Goal: Task Accomplishment & Management: Manage account settings

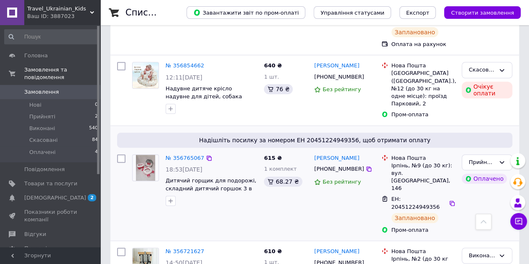
scroll to position [126, 0]
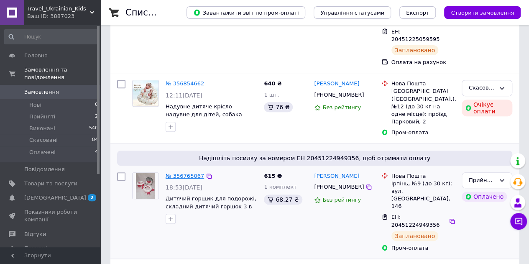
click at [176, 173] on link "№ 356765067" at bounding box center [185, 176] width 38 height 6
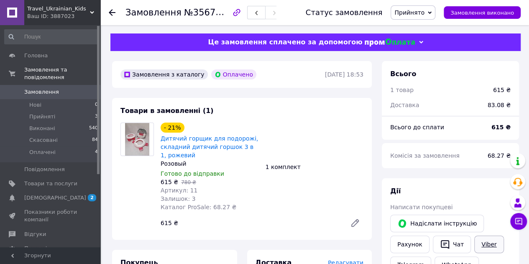
click at [492, 243] on link "Viber" at bounding box center [488, 245] width 29 height 18
click at [479, 15] on span "Замовлення виконано" at bounding box center [483, 13] width 64 height 6
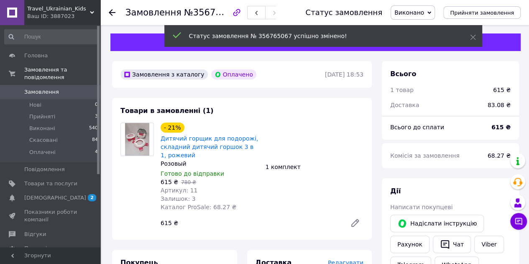
click at [48, 88] on span "Замовлення" at bounding box center [41, 92] width 35 height 8
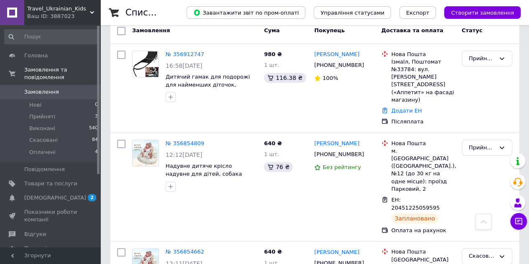
scroll to position [42, 0]
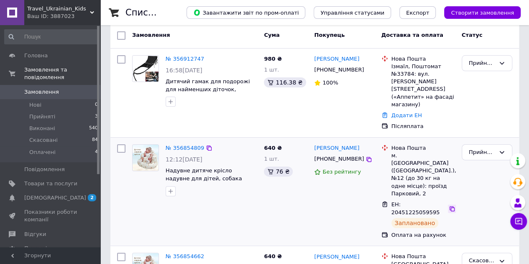
click at [449, 205] on icon at bounding box center [452, 208] width 7 height 7
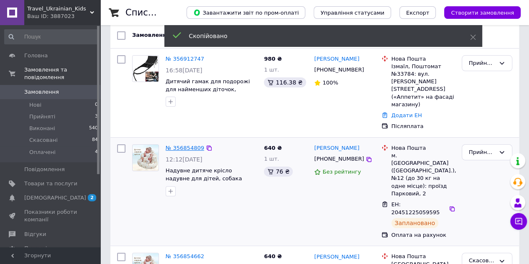
click at [176, 145] on link "№ 356854809" at bounding box center [185, 148] width 38 height 6
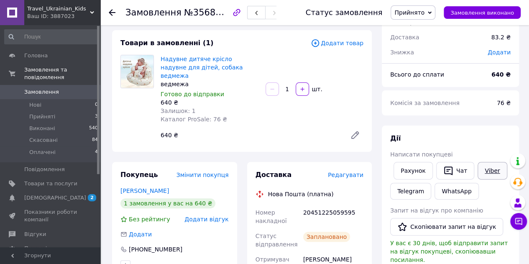
click at [490, 170] on link "Viber" at bounding box center [492, 171] width 29 height 18
click at [505, 11] on span "Замовлення виконано" at bounding box center [483, 13] width 64 height 6
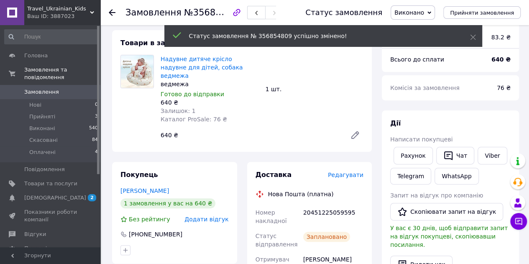
click at [32, 88] on span "Замовлення" at bounding box center [41, 92] width 35 height 8
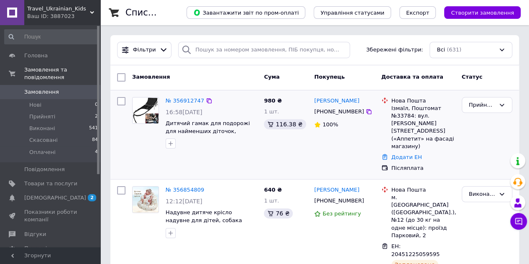
drag, startPoint x: 364, startPoint y: 101, endPoint x: 313, endPoint y: 102, distance: 51.0
click at [313, 102] on div "[PERSON_NAME]" at bounding box center [344, 101] width 62 height 10
copy link "[PERSON_NAME]"
drag, startPoint x: 327, startPoint y: 111, endPoint x: 355, endPoint y: 115, distance: 28.3
click at [355, 115] on div "[PHONE_NUMBER]" at bounding box center [344, 111] width 62 height 9
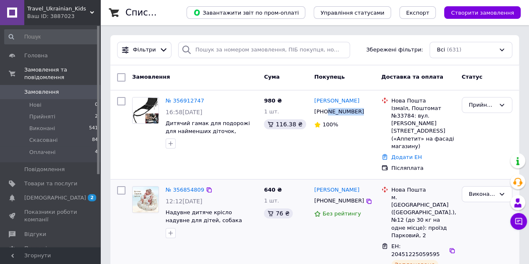
copy div "950883158"
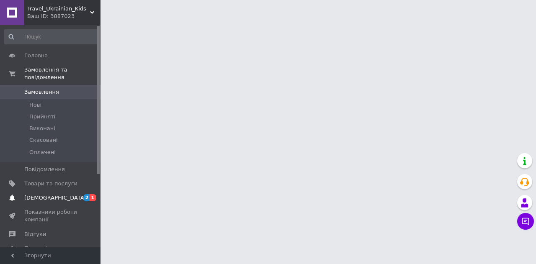
click at [48, 194] on span "[DEMOGRAPHIC_DATA]" at bounding box center [55, 198] width 62 height 8
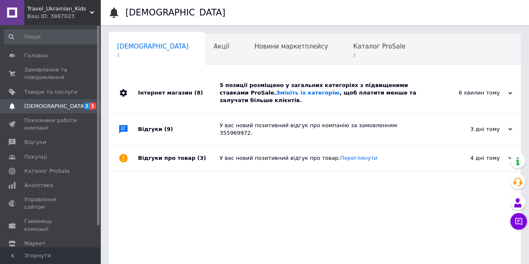
scroll to position [0, 3]
click at [342, 40] on div "Каталог ProSale 2" at bounding box center [380, 50] width 77 height 32
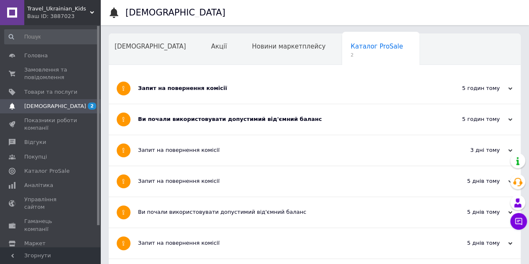
click at [281, 77] on div "Запит на повернення комісії" at bounding box center [283, 88] width 291 height 31
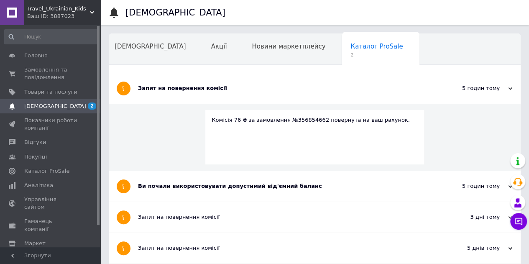
click at [174, 185] on div "Ви почали використовувати допустимий від'ємний баланс" at bounding box center [283, 186] width 291 height 8
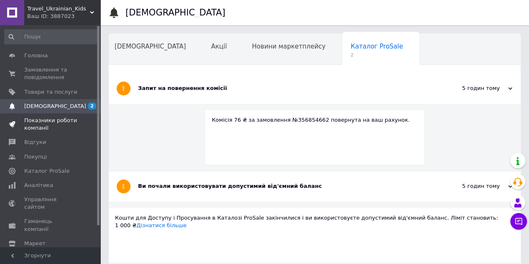
click at [44, 118] on span "Показники роботи компанії" at bounding box center [50, 124] width 53 height 15
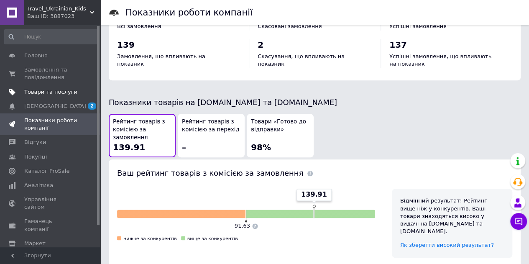
scroll to position [377, 0]
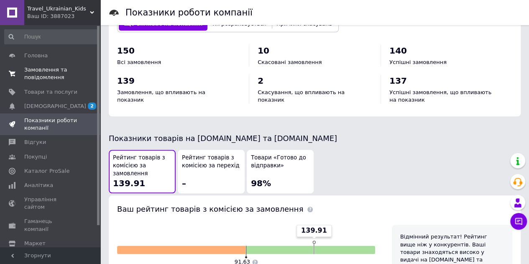
click at [39, 72] on span "Замовлення та повідомлення" at bounding box center [50, 73] width 53 height 15
